Goal: Navigation & Orientation: Go to known website

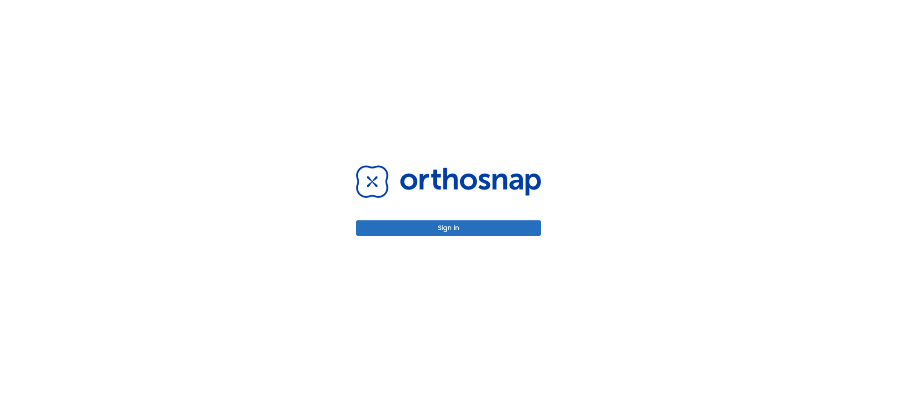
click at [444, 226] on button "Sign in" at bounding box center [448, 227] width 185 height 15
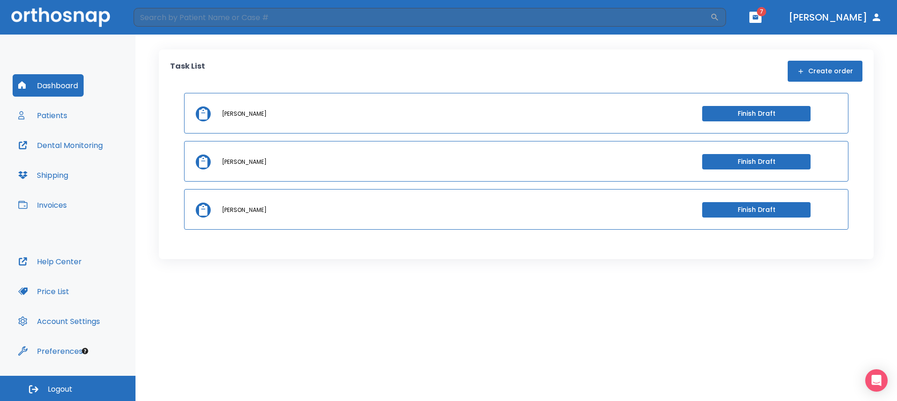
drag, startPoint x: 895, startPoint y: 205, endPoint x: 896, endPoint y: 337, distance: 131.7
click at [896, 337] on div "Task List Create order [PERSON_NAME] Finish Draft [PERSON_NAME] Finish Draft [P…" at bounding box center [515, 218] width 761 height 367
click at [50, 265] on button "Help Center" at bounding box center [50, 261] width 75 height 22
